Goal: Task Accomplishment & Management: Manage account settings

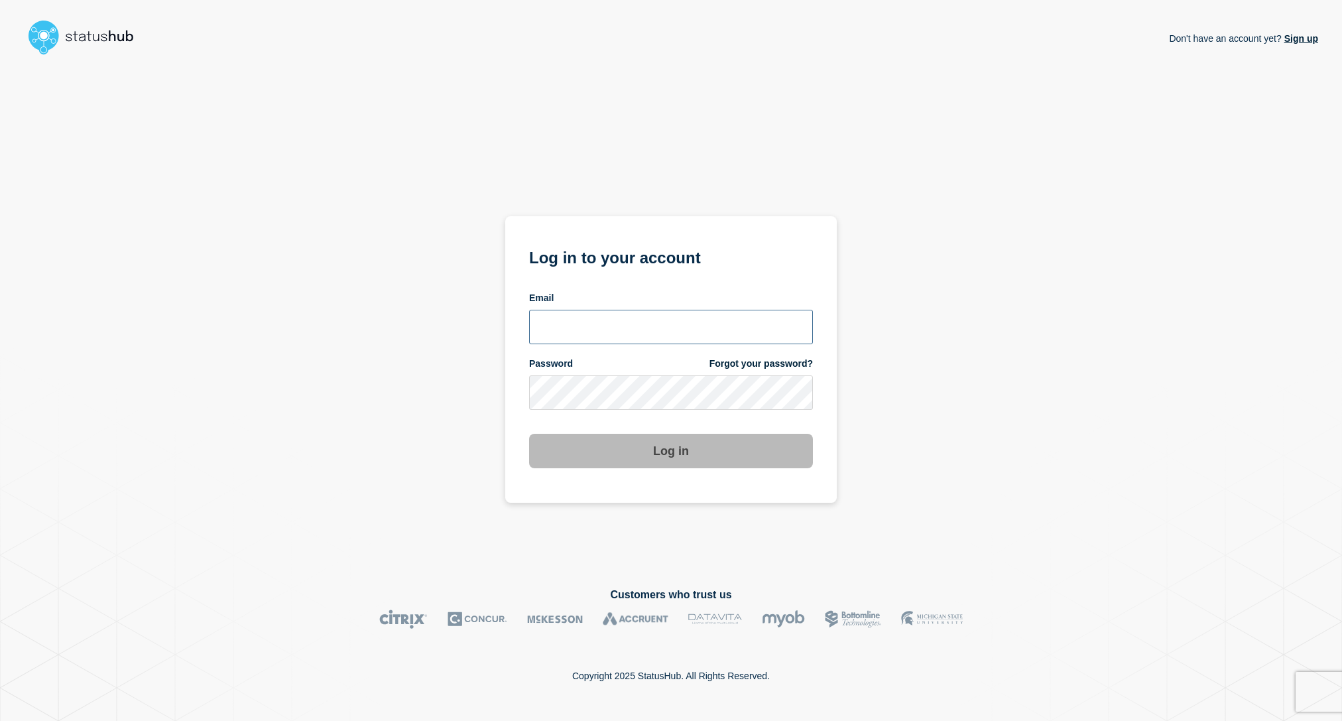
type input "kgreen@accruent.com"
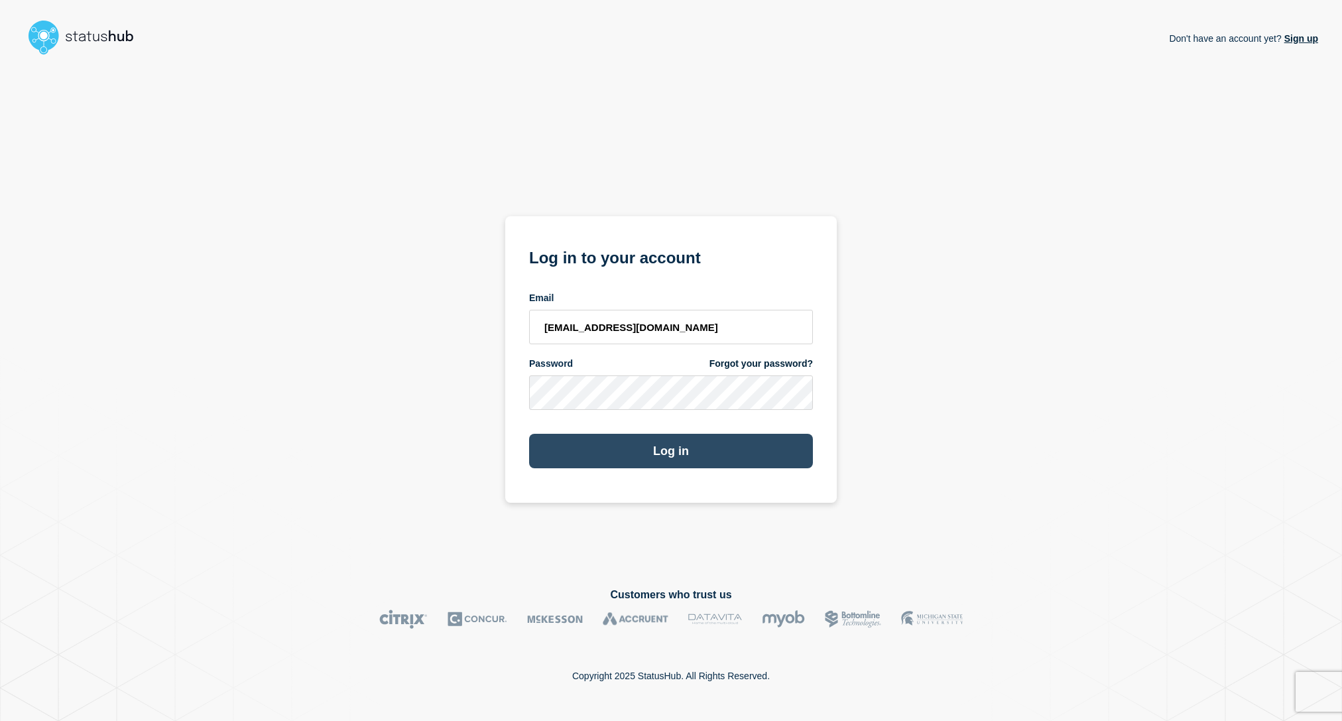
click at [777, 450] on button "Log in" at bounding box center [671, 451] width 284 height 34
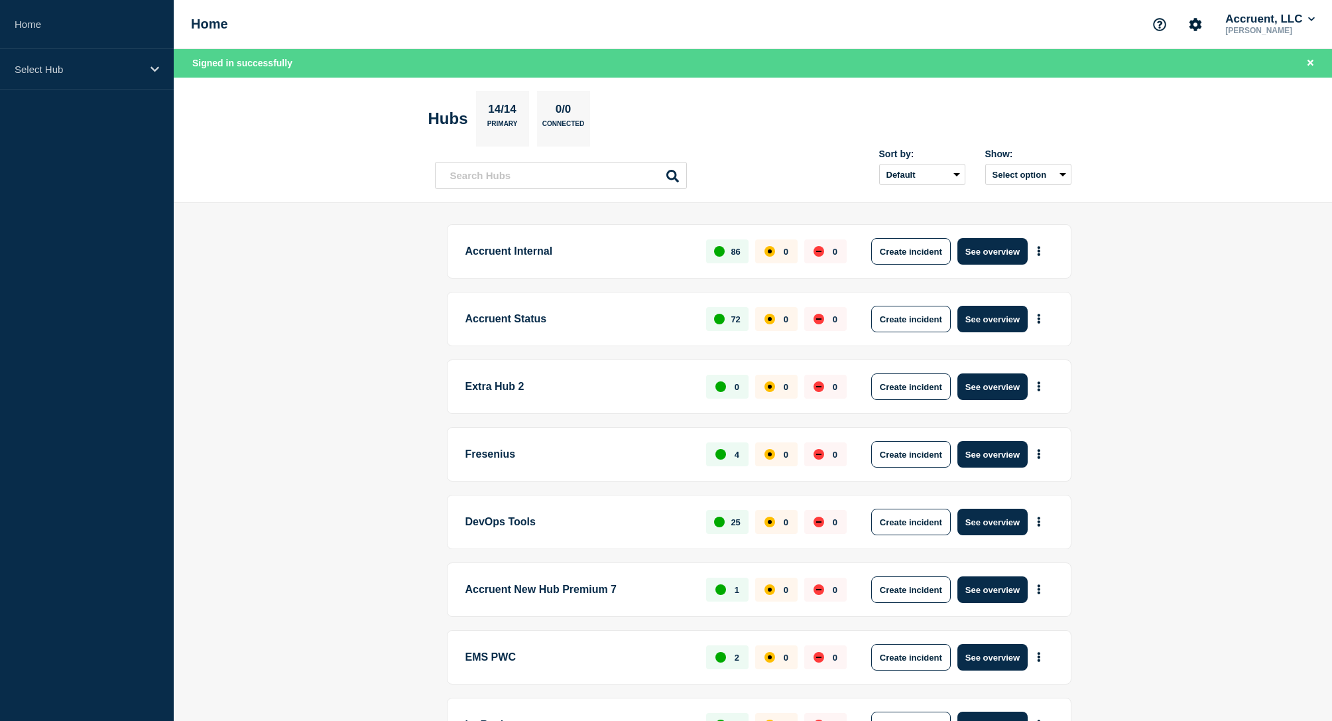
click at [565, 324] on p "Accruent Status" at bounding box center [579, 319] width 226 height 27
click at [1037, 321] on icon "More actions" at bounding box center [1039, 319] width 4 height 10
click at [1065, 357] on button "Create maintenance" at bounding box center [1034, 359] width 90 height 11
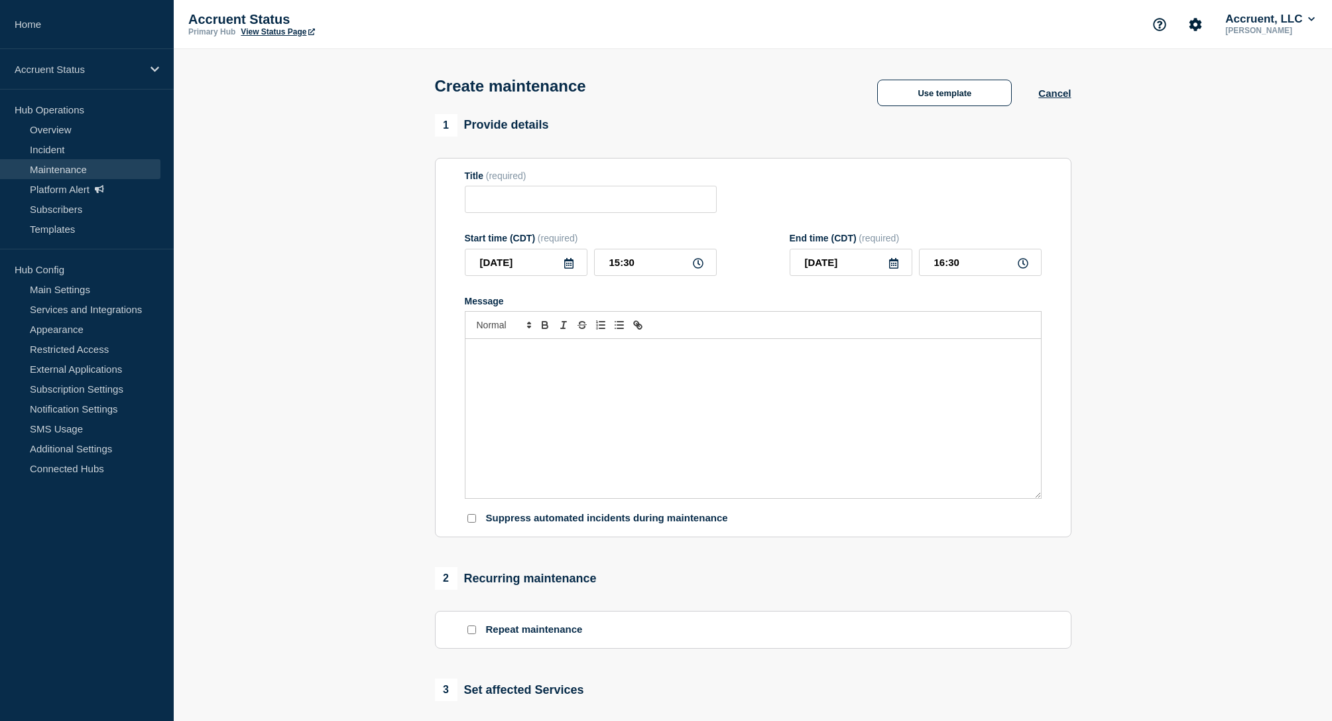
scroll to position [436, 0]
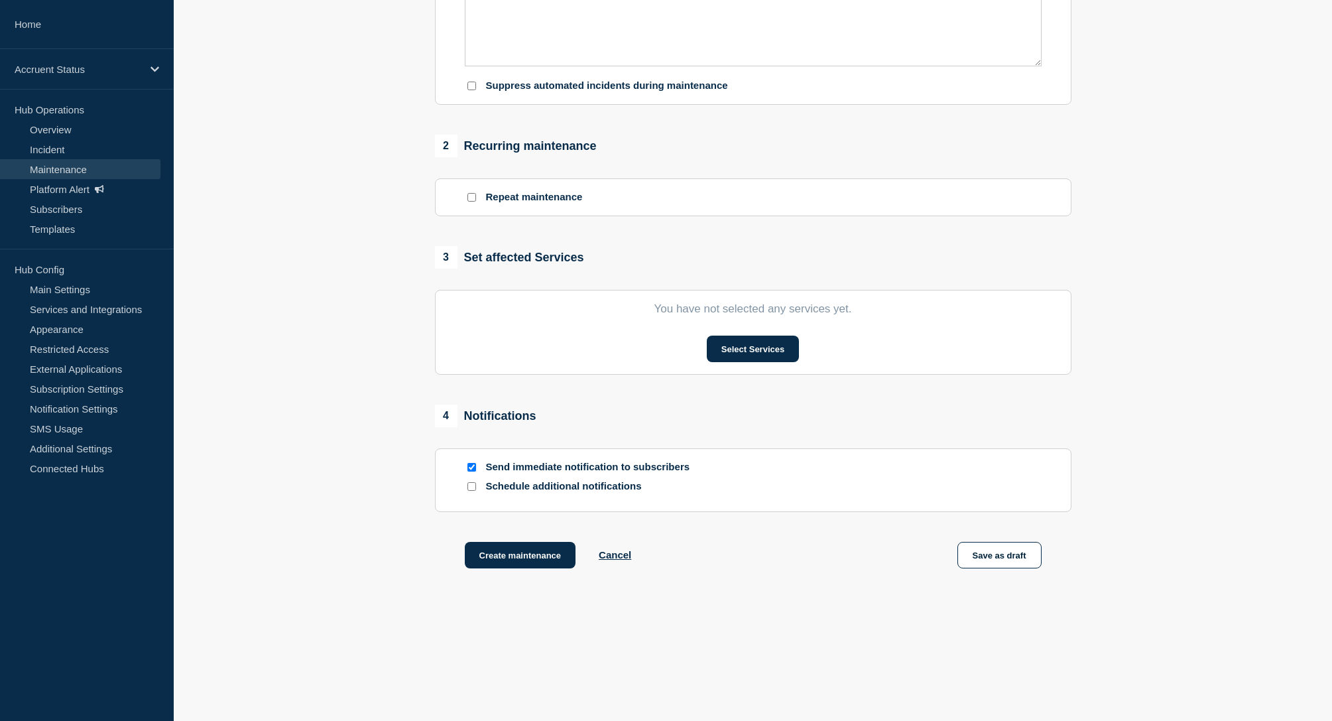
click at [468, 486] on input "Schedule additional notifications" at bounding box center [472, 486] width 9 height 9
checkbox input "true"
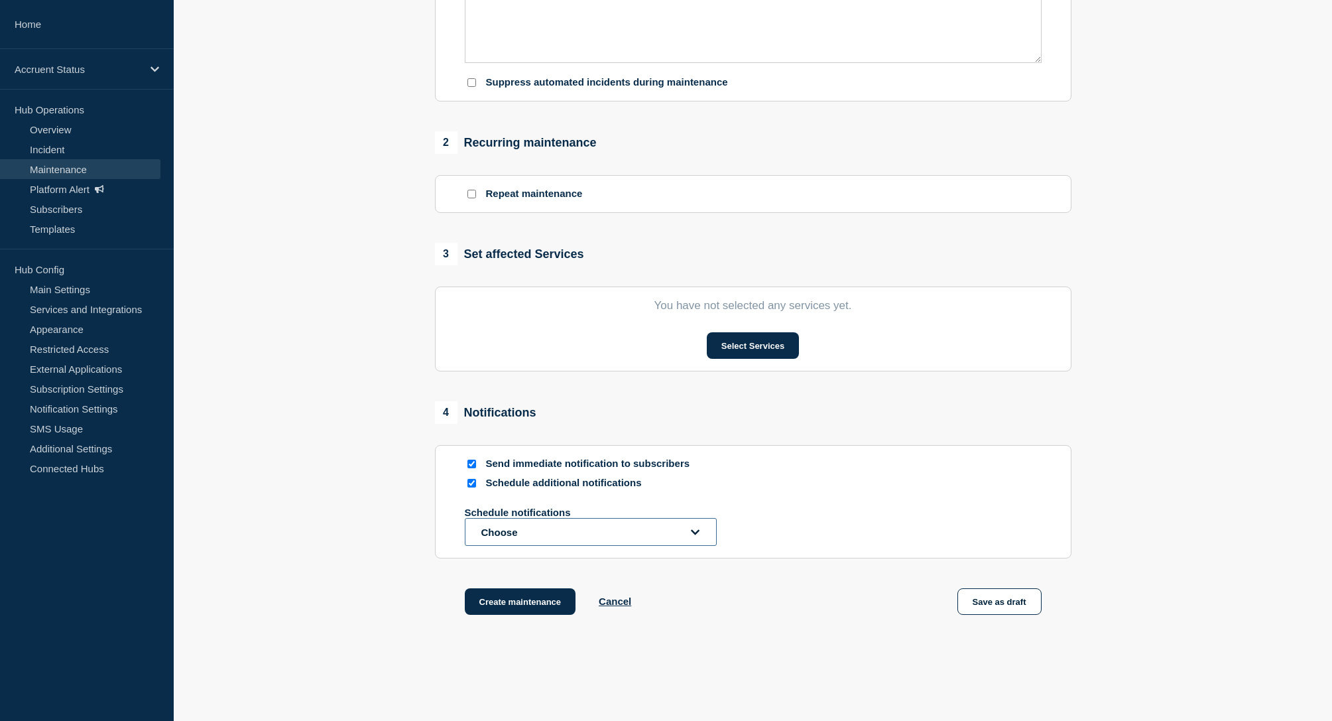
click at [537, 535] on button "Choose" at bounding box center [591, 532] width 252 height 28
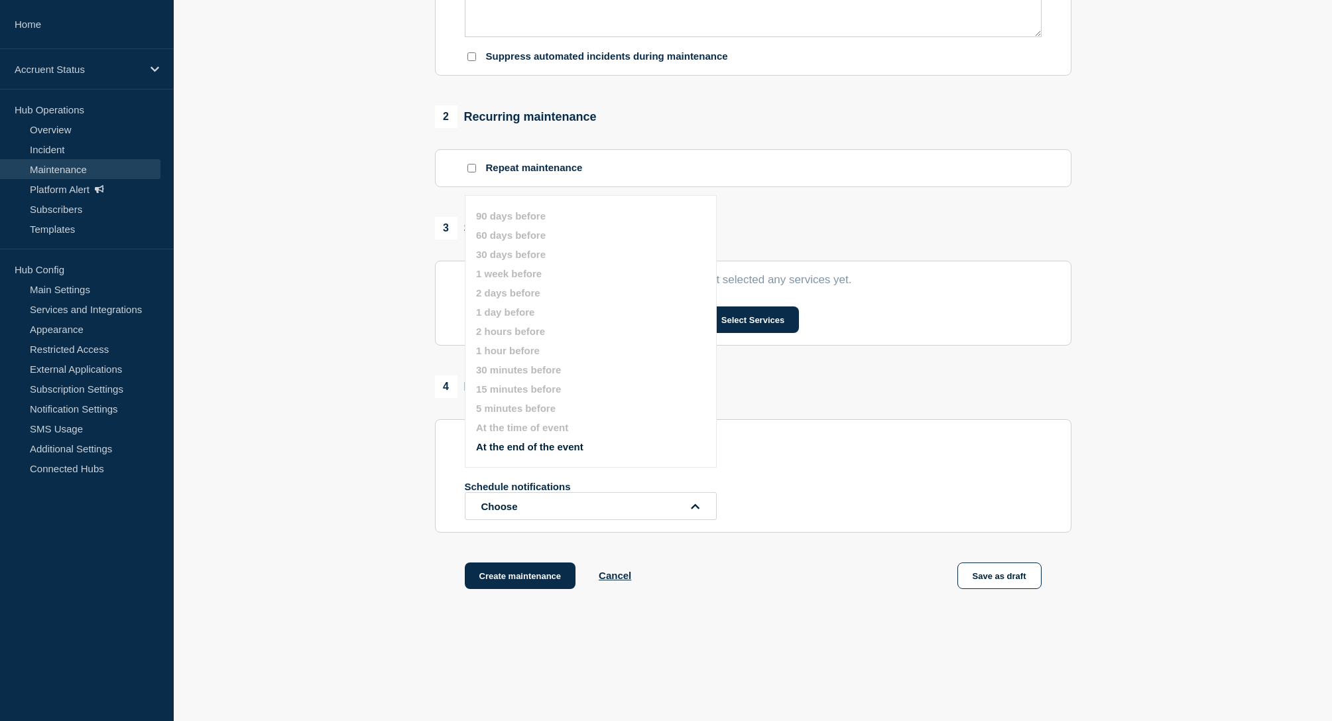
scroll to position [486, 0]
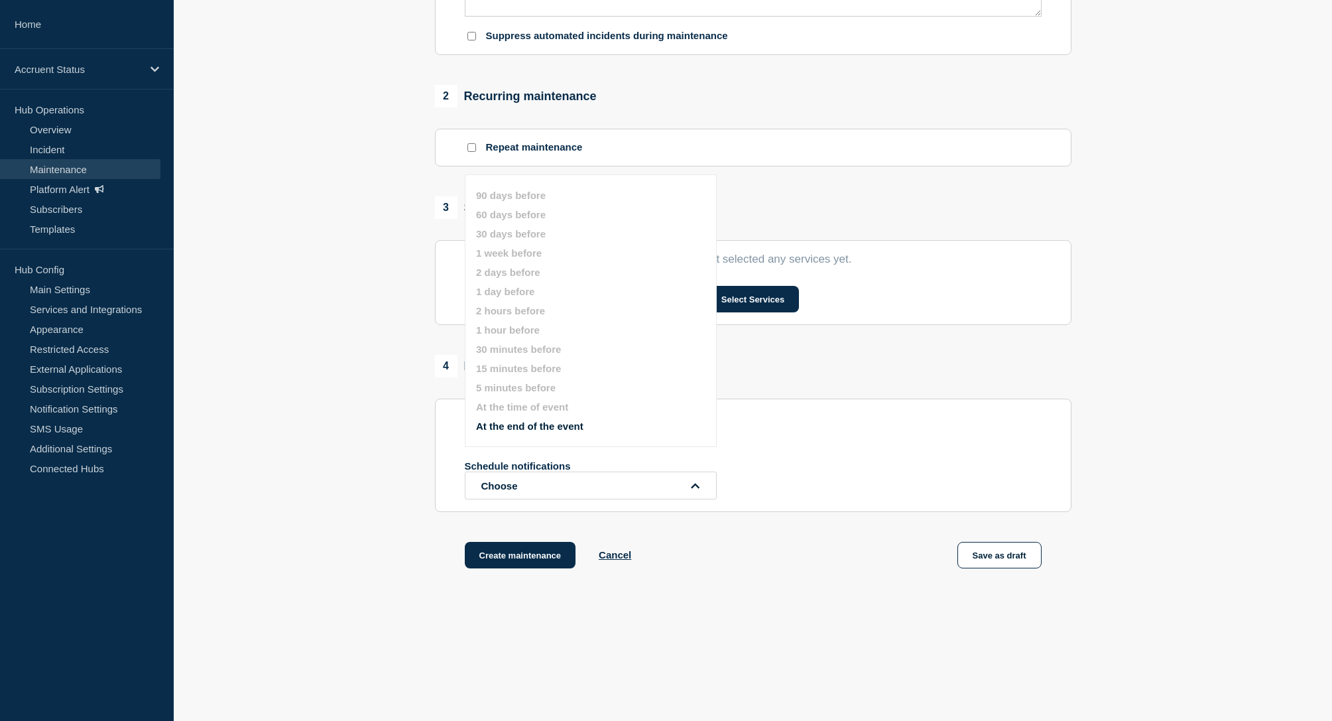
click at [551, 423] on button "At the end of the event" at bounding box center [529, 426] width 107 height 11
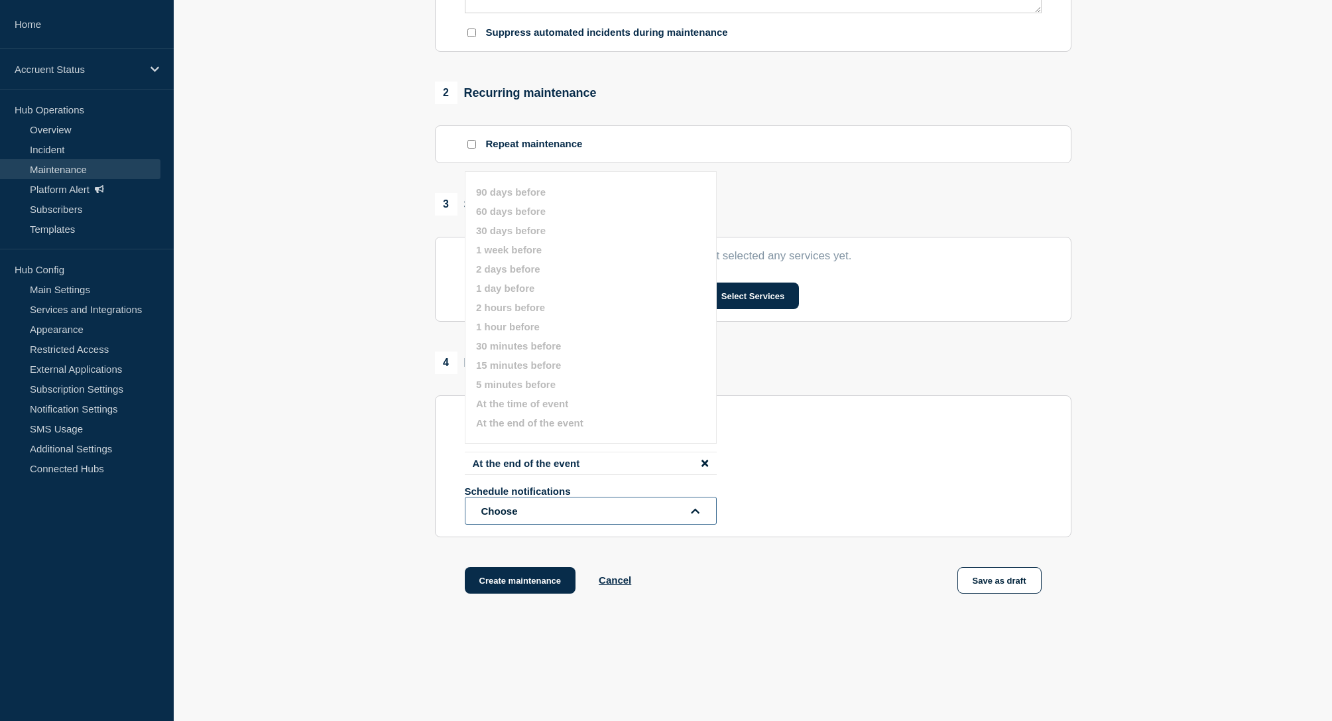
click at [598, 509] on button "Choose" at bounding box center [591, 511] width 252 height 28
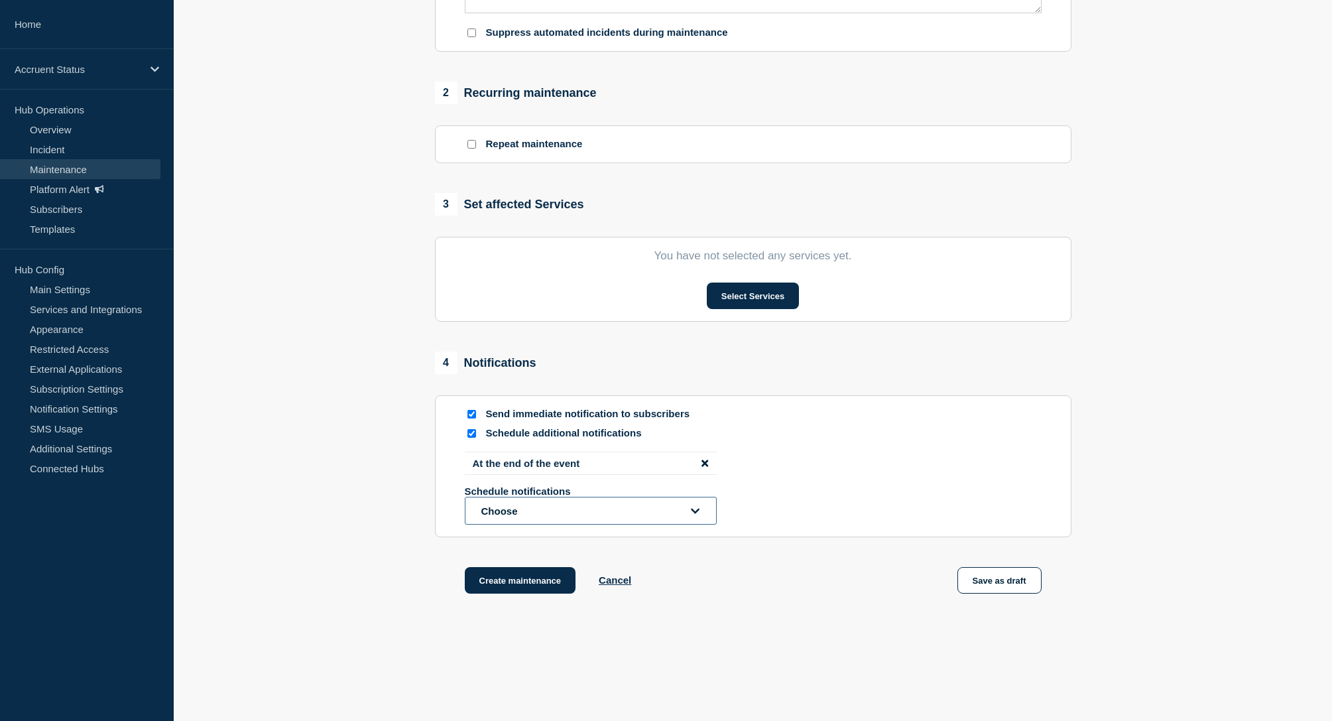
click at [679, 517] on button "Choose" at bounding box center [591, 511] width 252 height 28
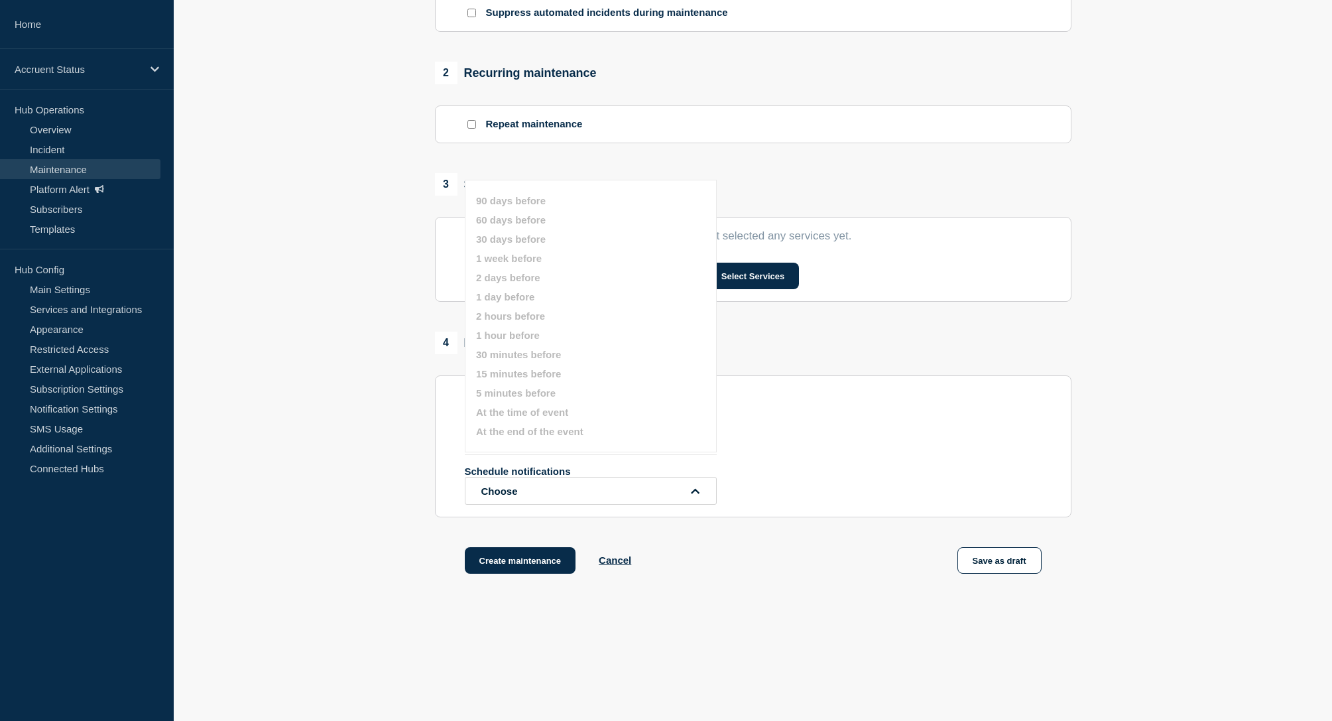
scroll to position [514, 0]
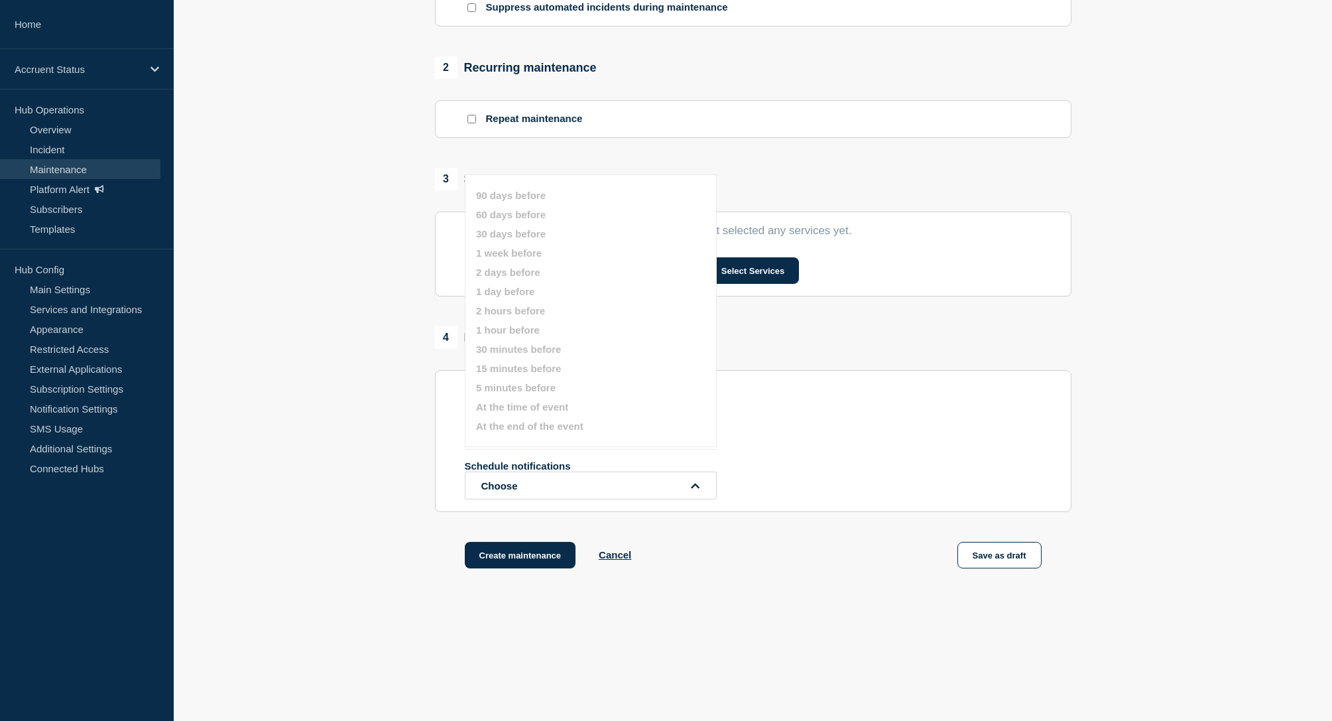
click at [805, 424] on div "Schedule additional notifications At the end of the event Schedule notification…" at bounding box center [753, 450] width 577 height 97
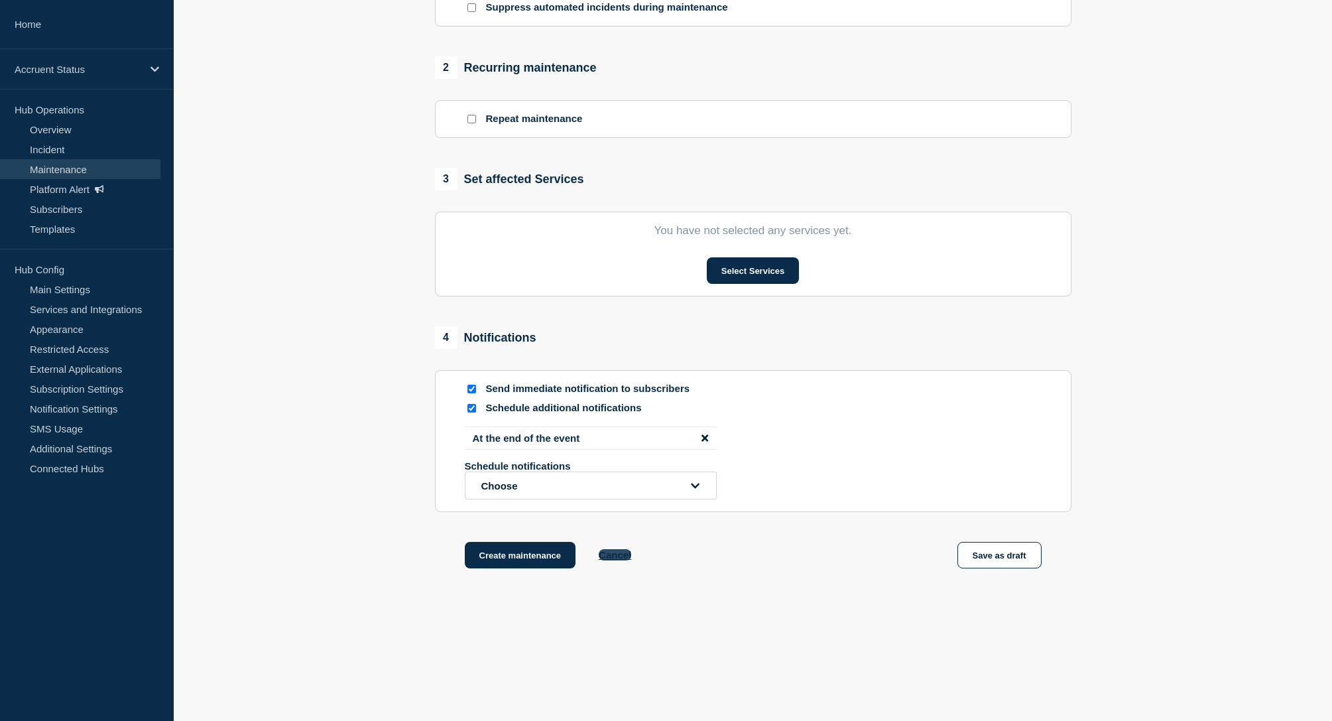
click at [608, 558] on button "Cancel" at bounding box center [615, 554] width 32 height 11
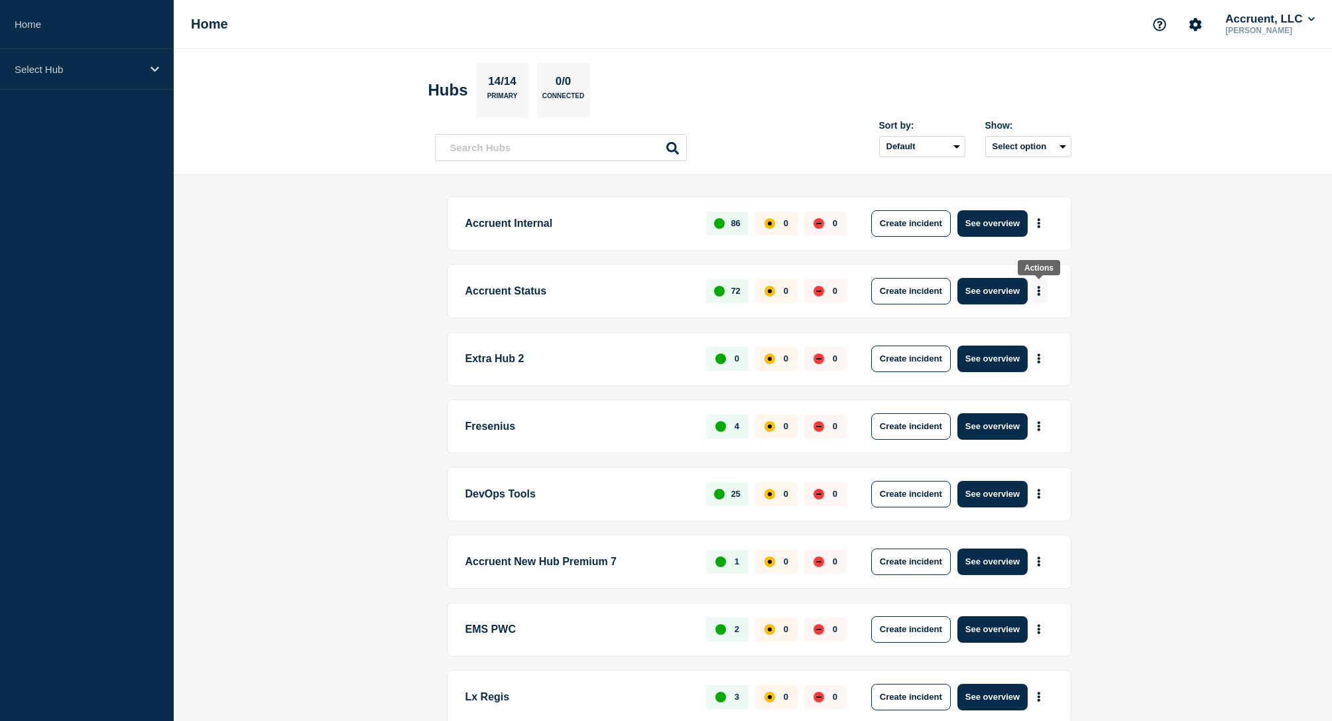
click at [1041, 291] on button "More actions" at bounding box center [1039, 291] width 17 height 25
click at [312, 251] on main "Accruent Internal 86 0 0 Create incident See overview Accruent Status 72 0 0 Cr…" at bounding box center [753, 557] width 1159 height 765
click at [527, 291] on p "Accruent Status" at bounding box center [579, 291] width 226 height 27
click at [90, 76] on div "Select Hub" at bounding box center [87, 69] width 174 height 40
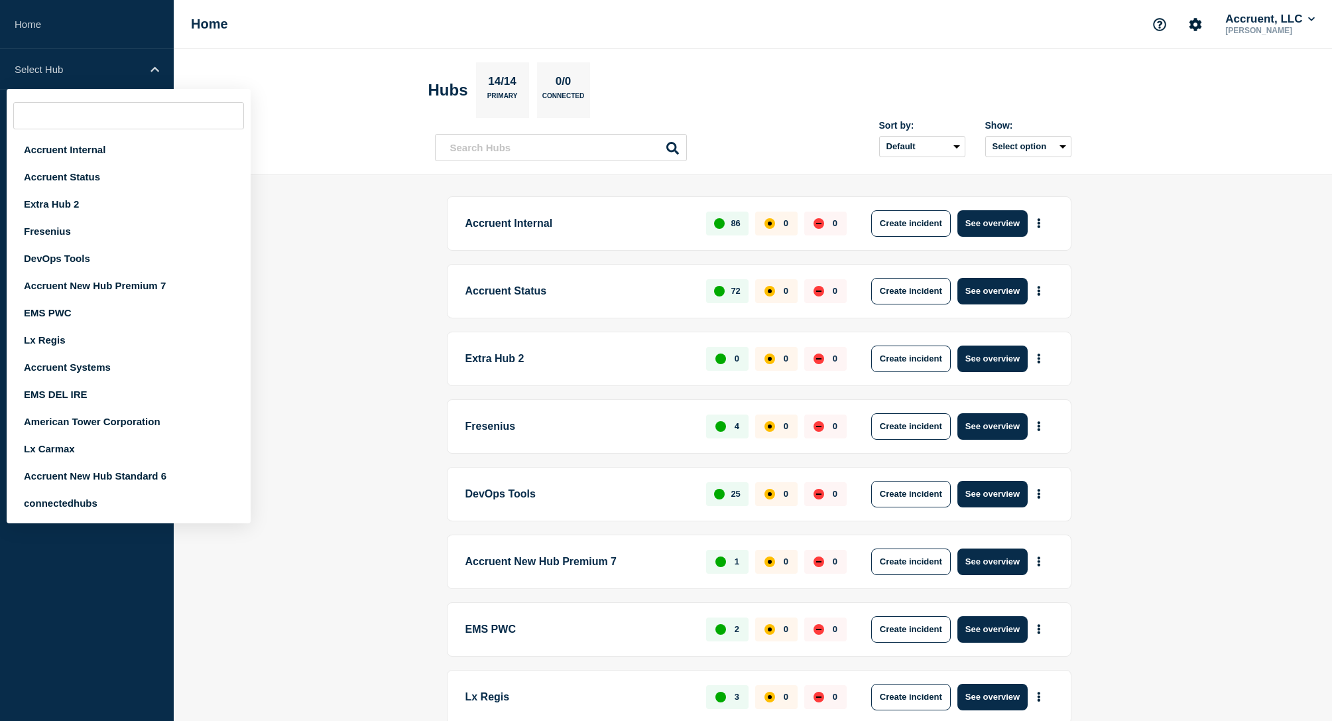
click at [379, 345] on main "Accruent Internal 86 0 0 Create incident See overview Accruent Status 72 0 0 Cr…" at bounding box center [753, 557] width 1159 height 765
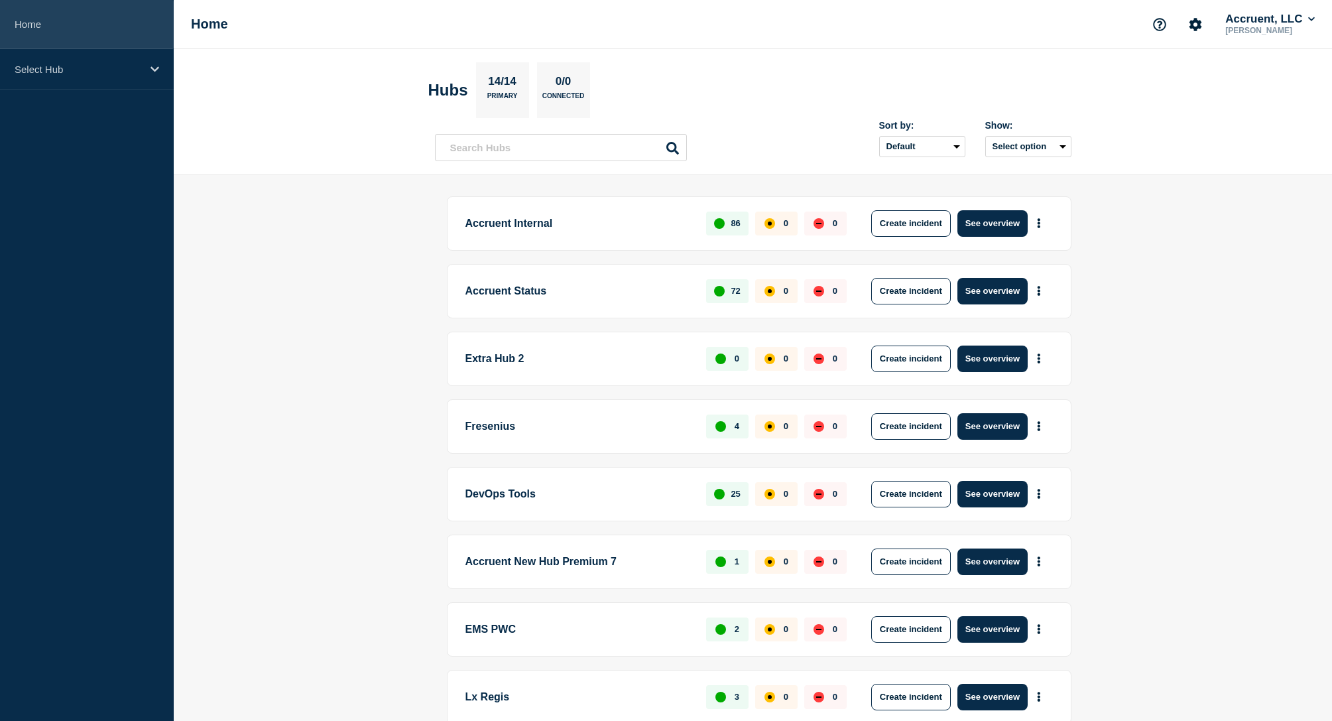
click at [129, 26] on link "Home" at bounding box center [87, 24] width 174 height 49
click at [1189, 29] on icon "Account settings" at bounding box center [1195, 24] width 13 height 13
click at [1042, 76] on section "Hubs 14/14 Primary 0/0 Connected" at bounding box center [753, 90] width 650 height 56
click at [525, 296] on p "Accruent Status" at bounding box center [579, 291] width 226 height 27
click at [1014, 288] on button "See overview" at bounding box center [993, 291] width 70 height 27
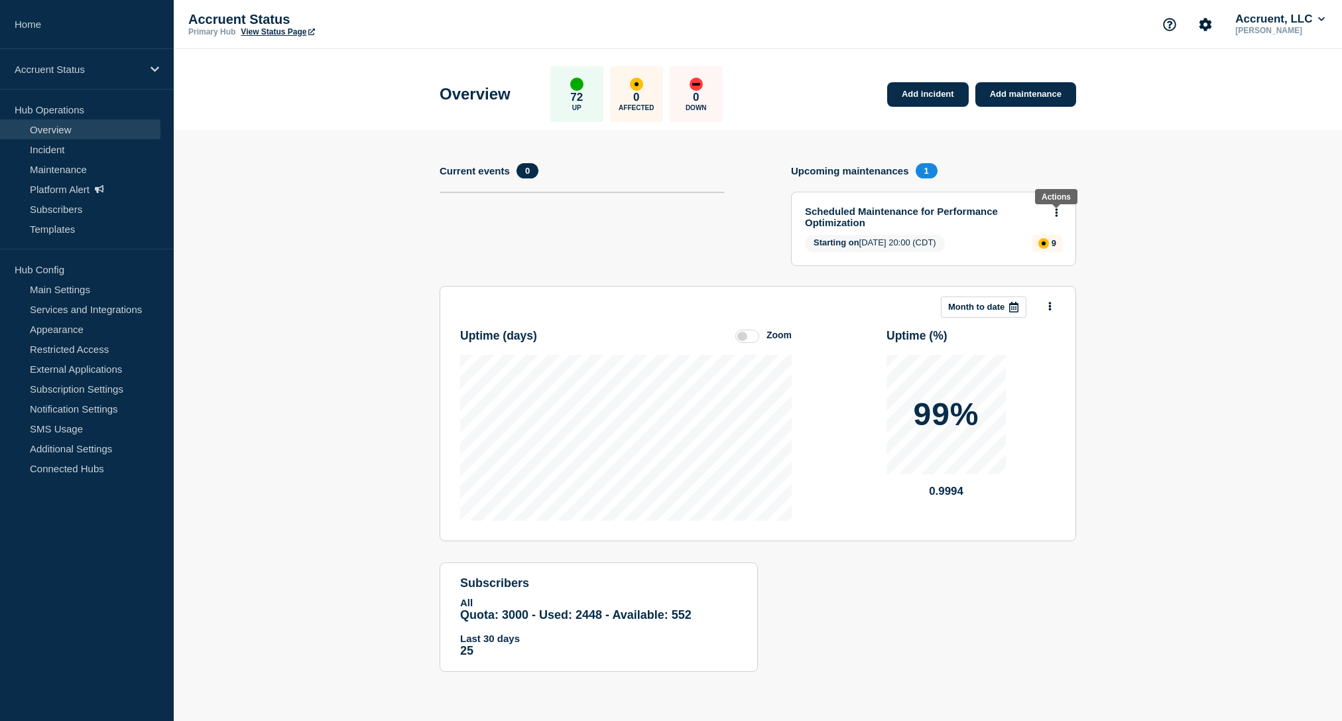
click at [1057, 216] on icon at bounding box center [1057, 212] width 3 height 9
click at [1067, 261] on link "Edit maintenance" at bounding box center [1055, 262] width 72 height 11
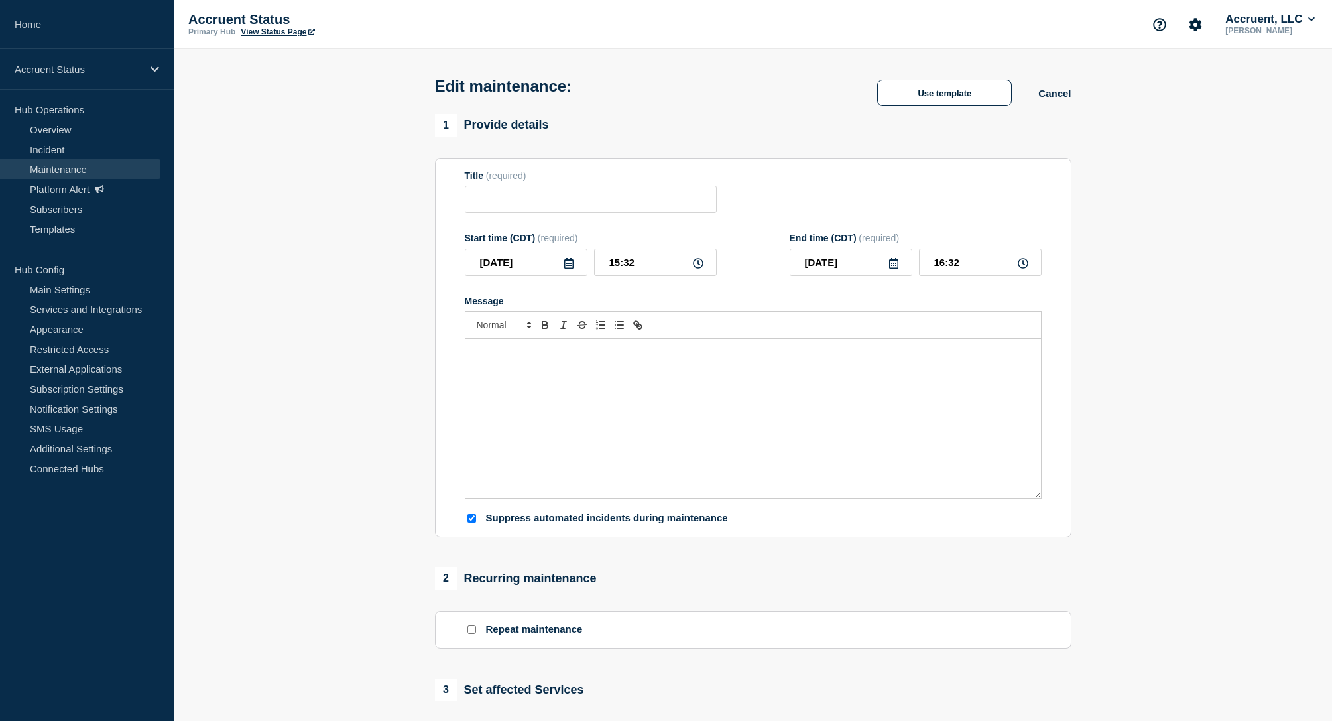
type input "Scheduled Maintenance for Performance Optimization"
type input "20:00"
type input "[DATE]"
type input "00:00"
checkbox input "true"
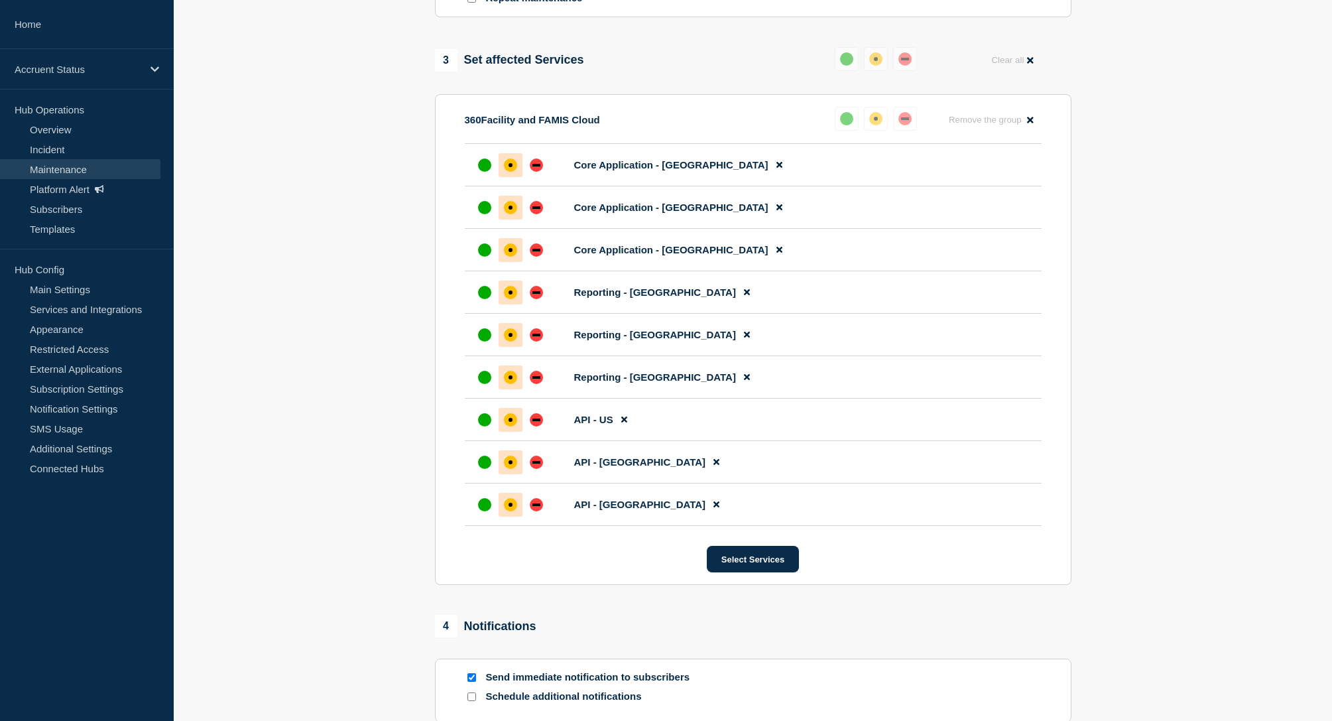
scroll to position [801, 0]
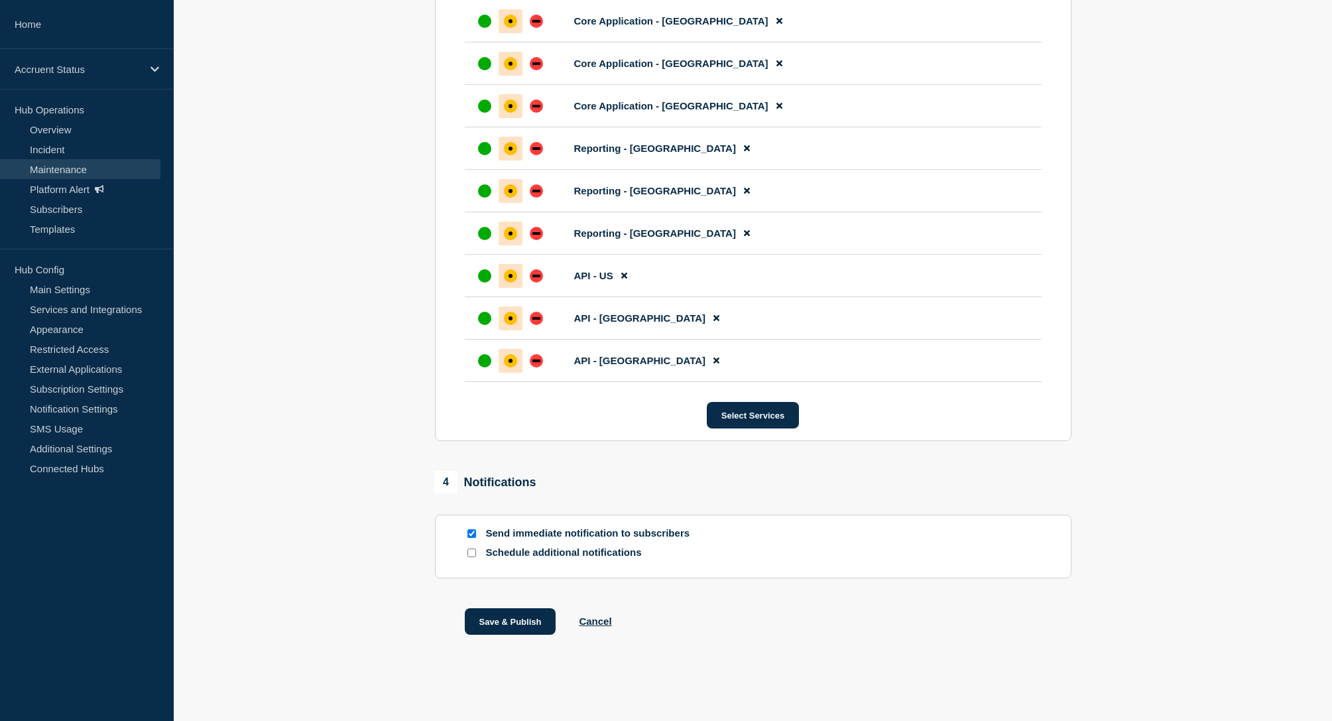
click at [473, 554] on input "Schedule additional notifications" at bounding box center [472, 553] width 9 height 9
checkbox input "true"
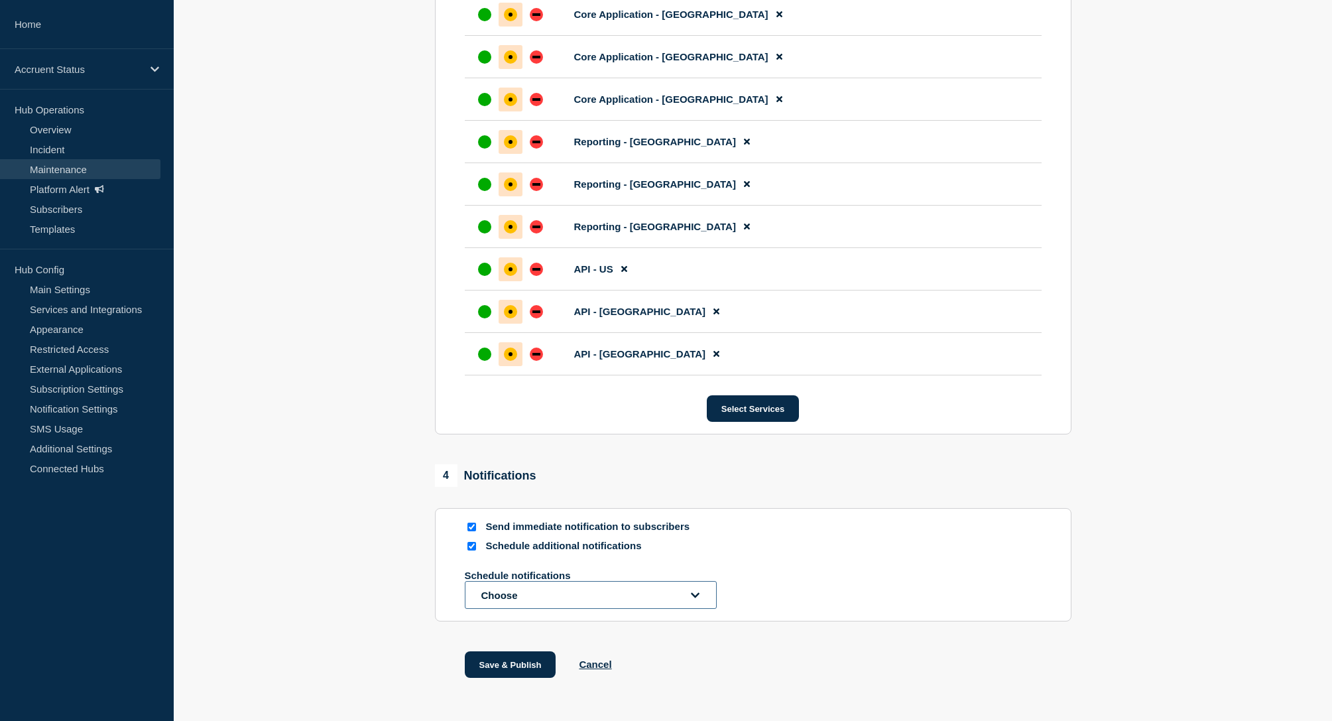
click at [517, 604] on button "Choose" at bounding box center [591, 595] width 252 height 28
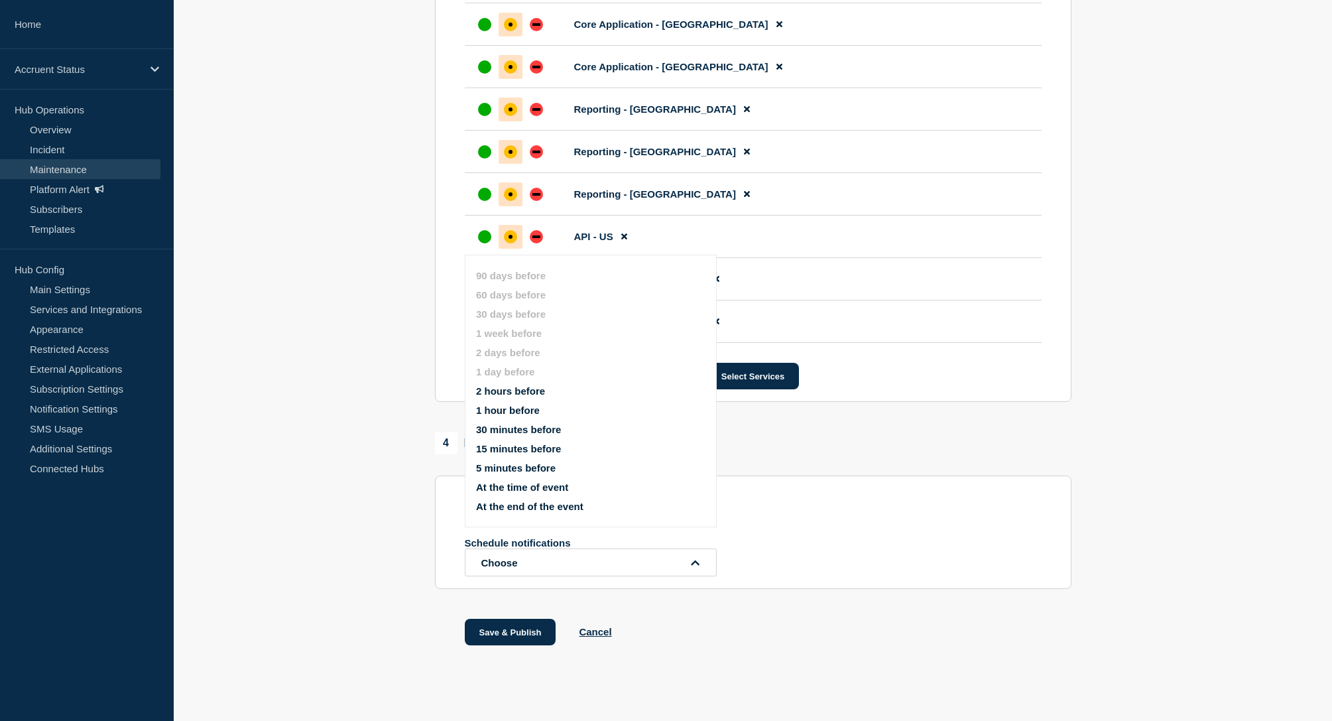
scroll to position [850, 0]
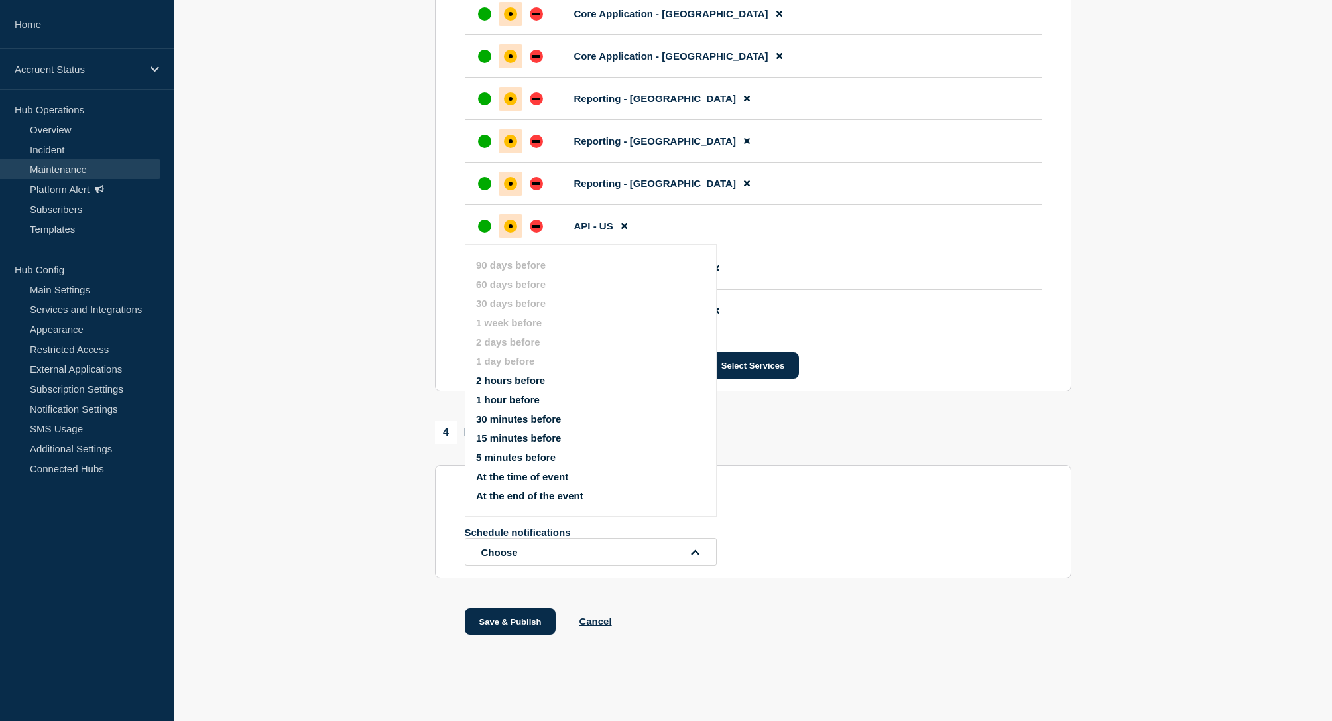
click at [534, 490] on button "At the end of the event" at bounding box center [529, 495] width 107 height 11
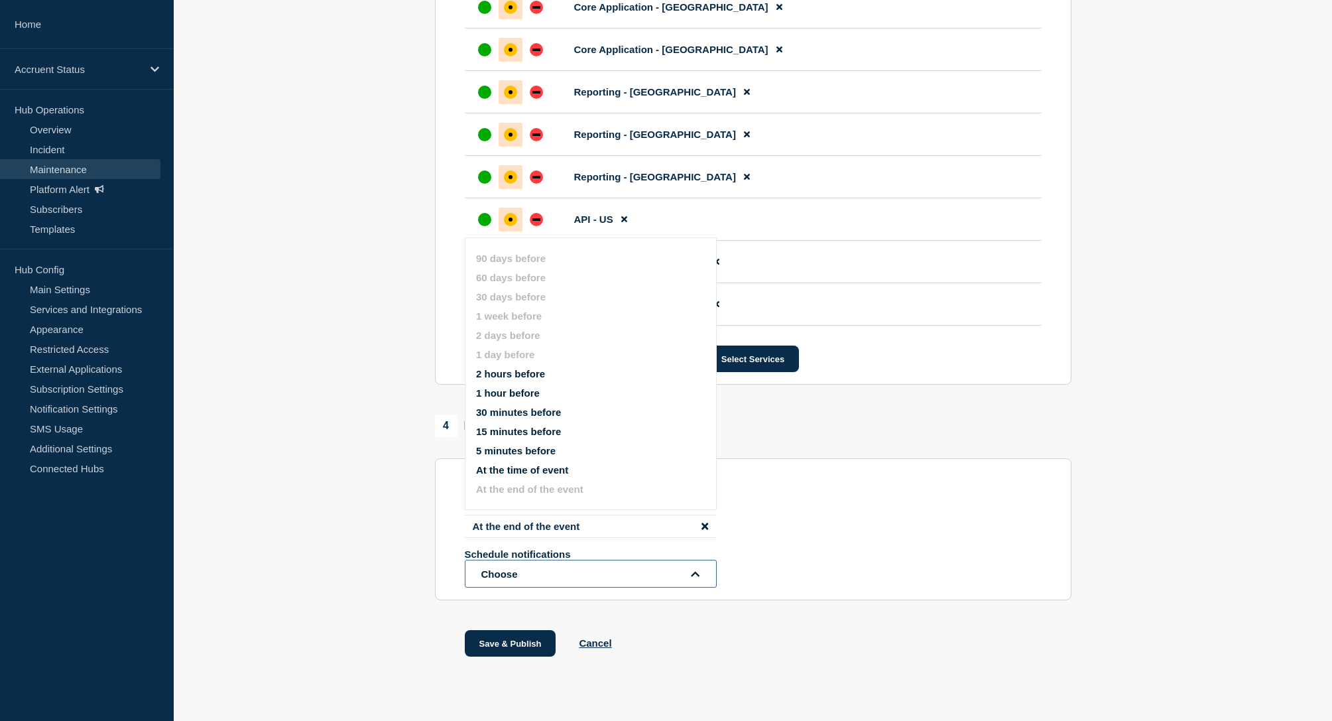
click at [588, 580] on button "Choose" at bounding box center [591, 574] width 252 height 28
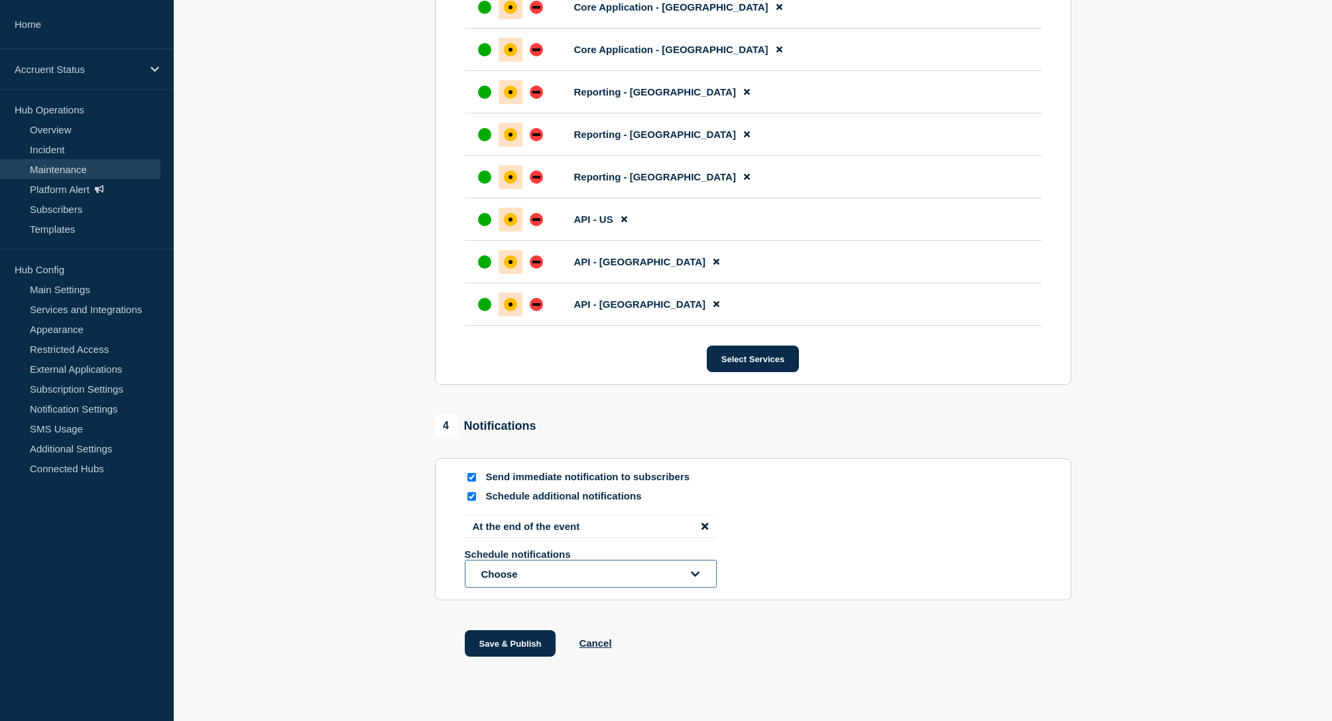
click at [588, 580] on button "Choose" at bounding box center [591, 574] width 252 height 28
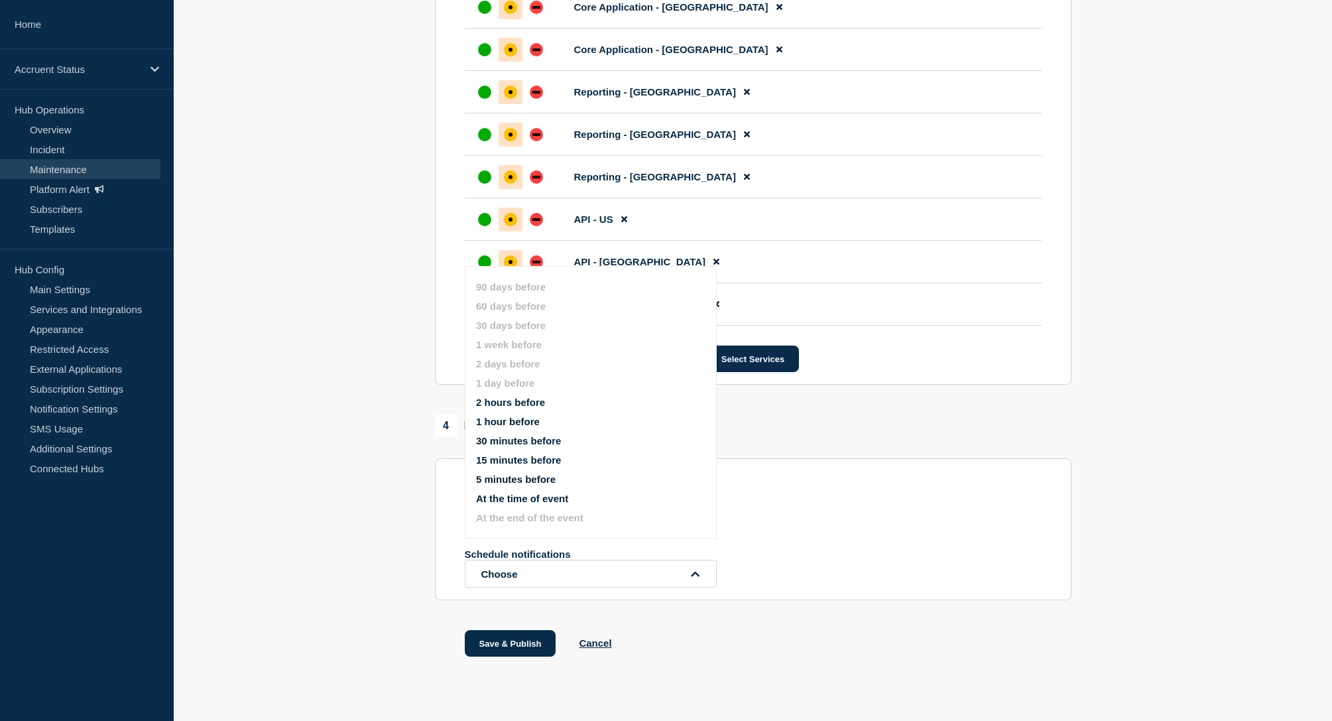
click at [846, 581] on div "Schedule notifications Choose" at bounding box center [753, 568] width 577 height 39
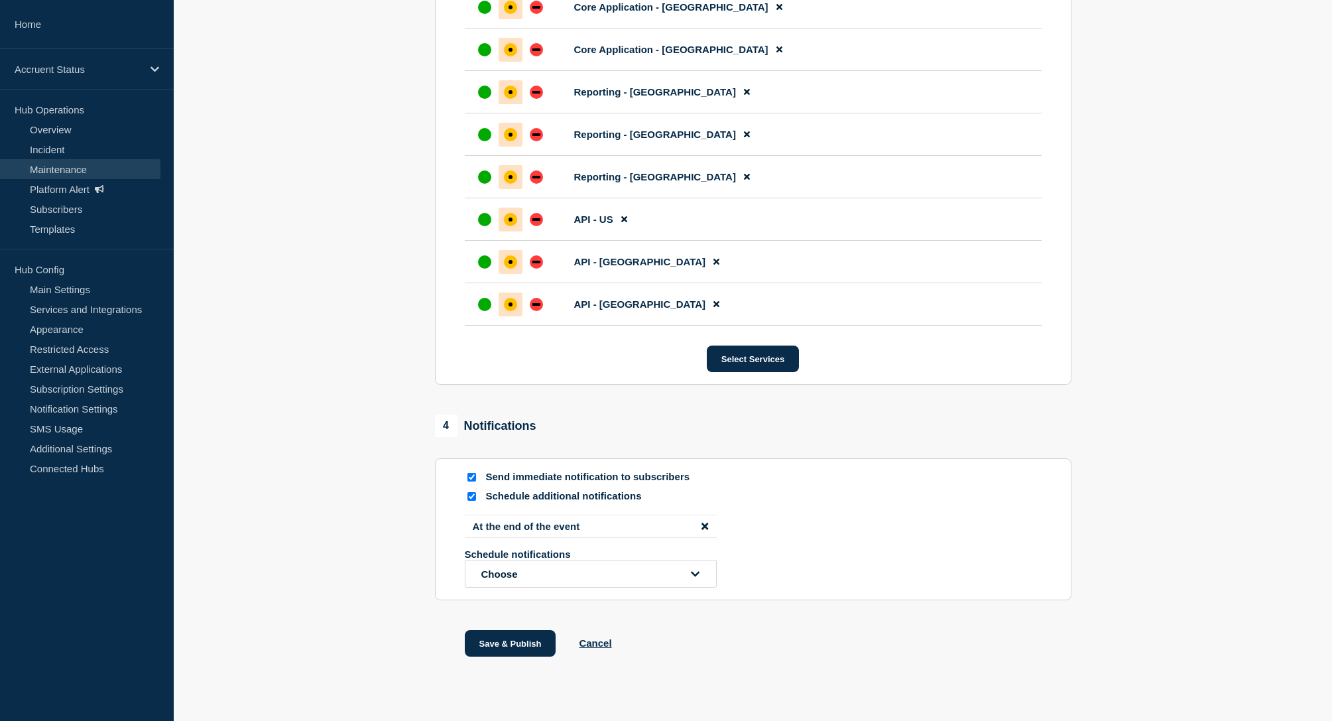
click at [471, 482] on input "Send immediate notification to subscribers" at bounding box center [472, 477] width 9 height 9
checkbox input "false"
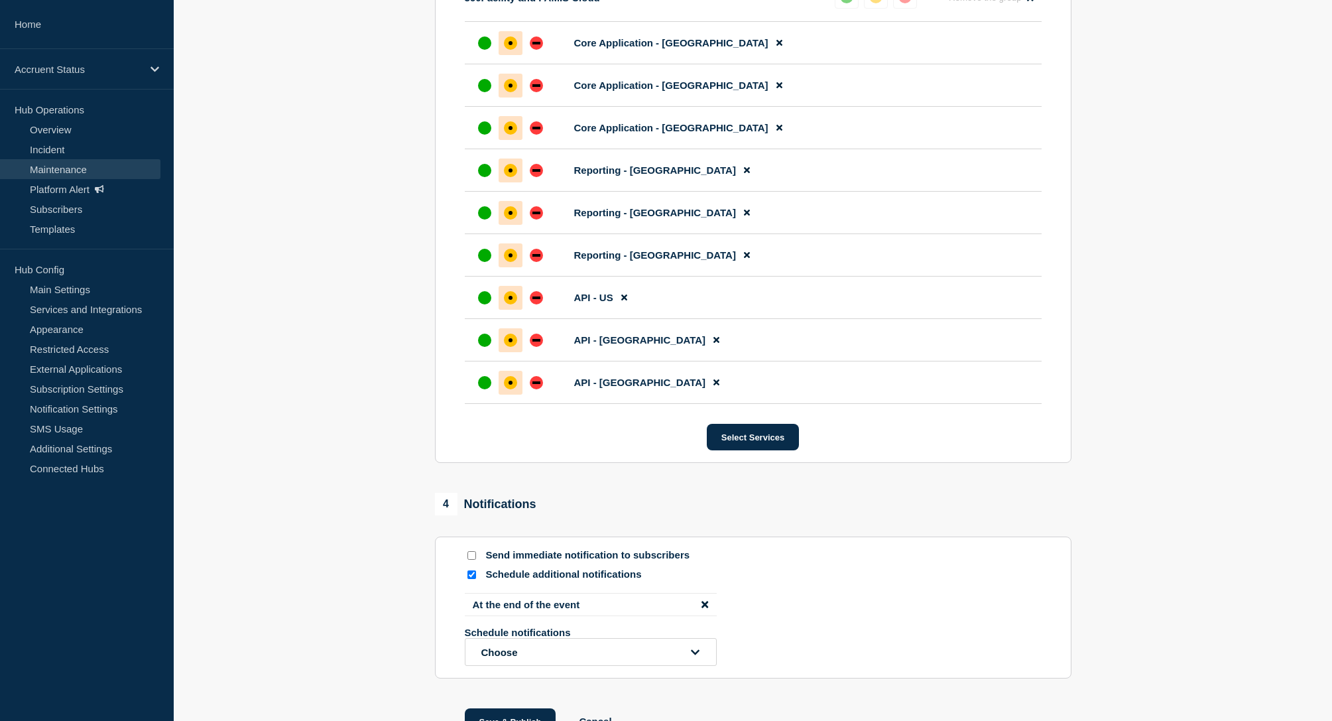
scroll to position [879, 0]
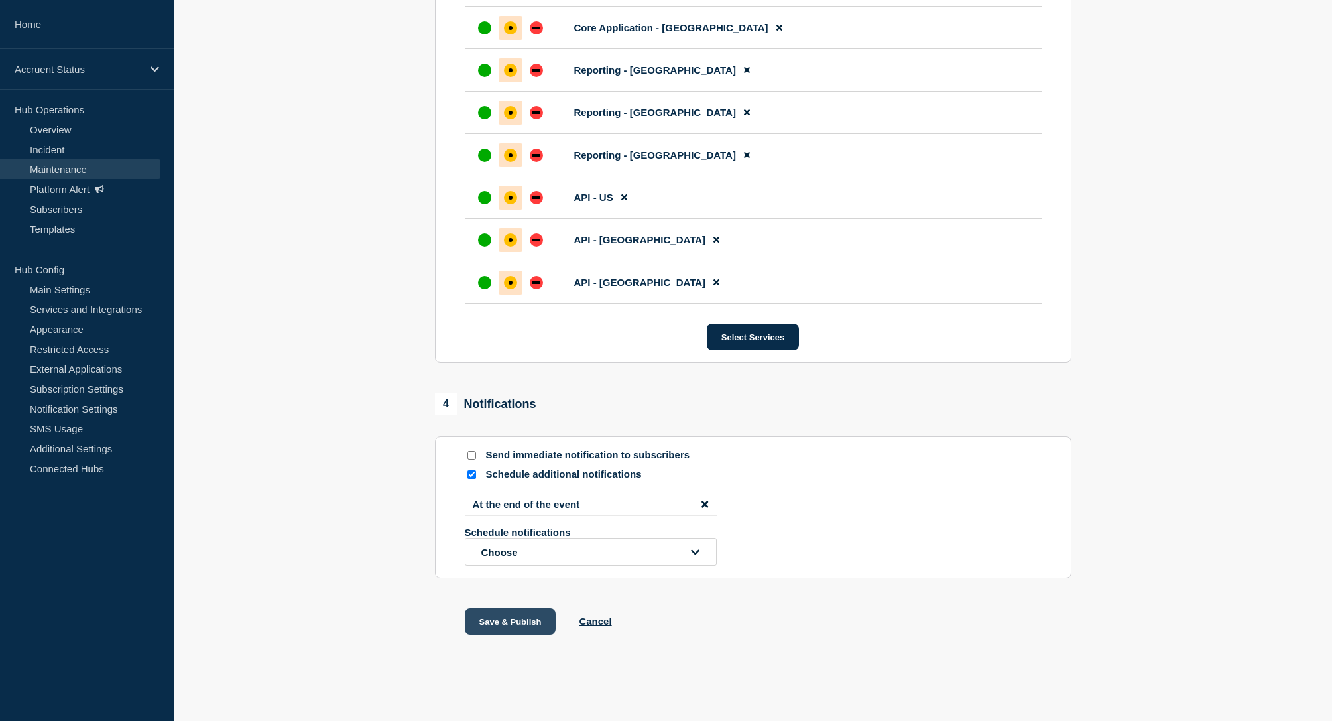
click at [515, 621] on button "Save & Publish" at bounding box center [511, 621] width 92 height 27
